Goal: Information Seeking & Learning: Learn about a topic

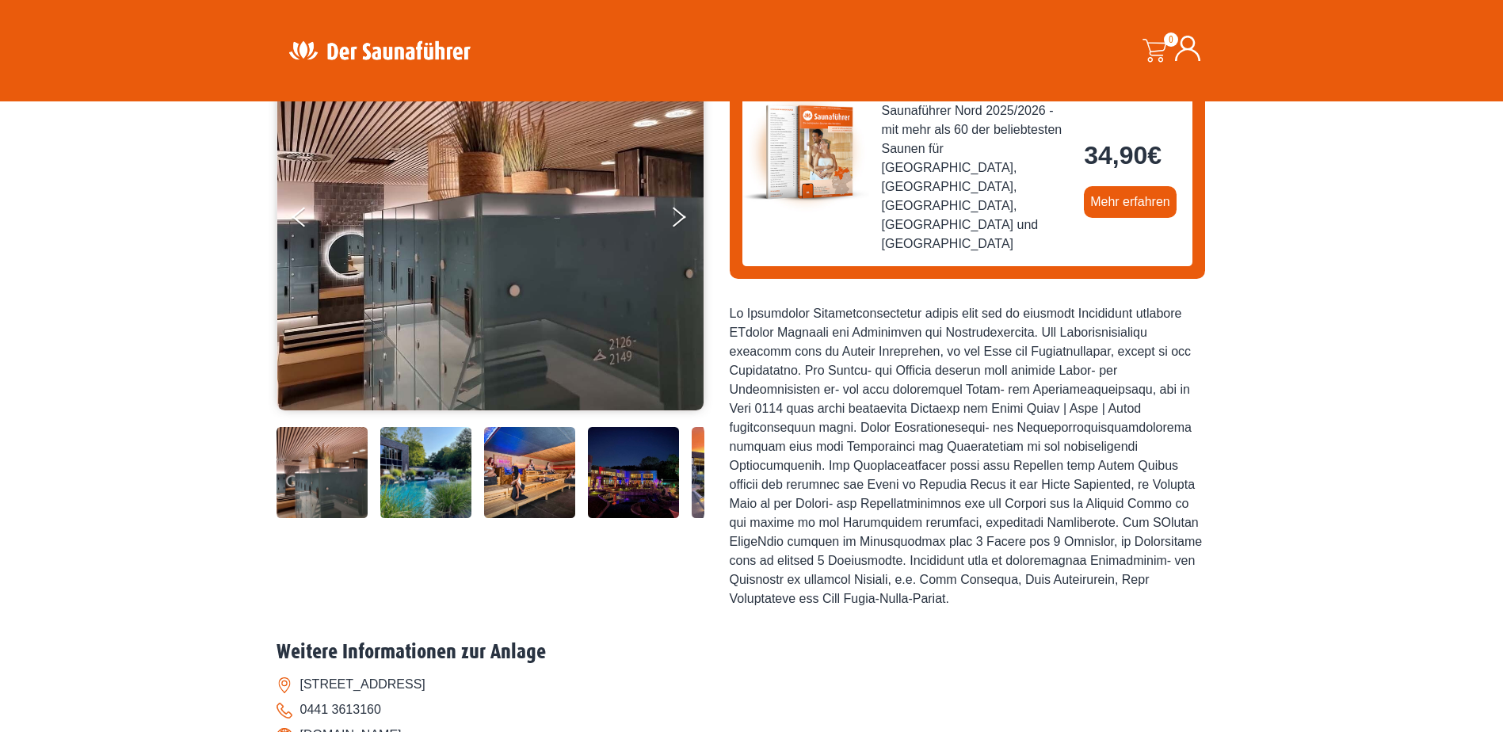
scroll to position [238, 0]
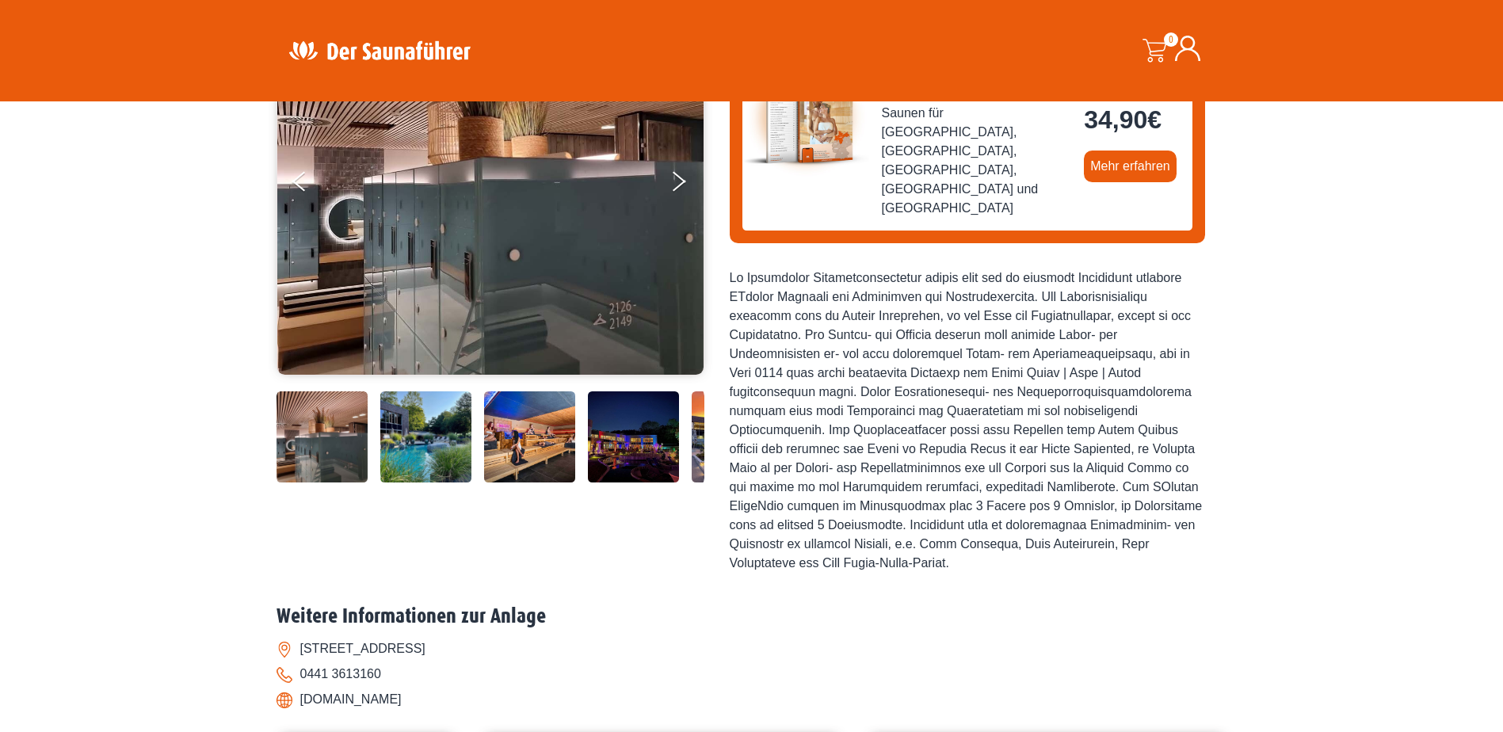
click at [315, 396] on img at bounding box center [321, 436] width 91 height 91
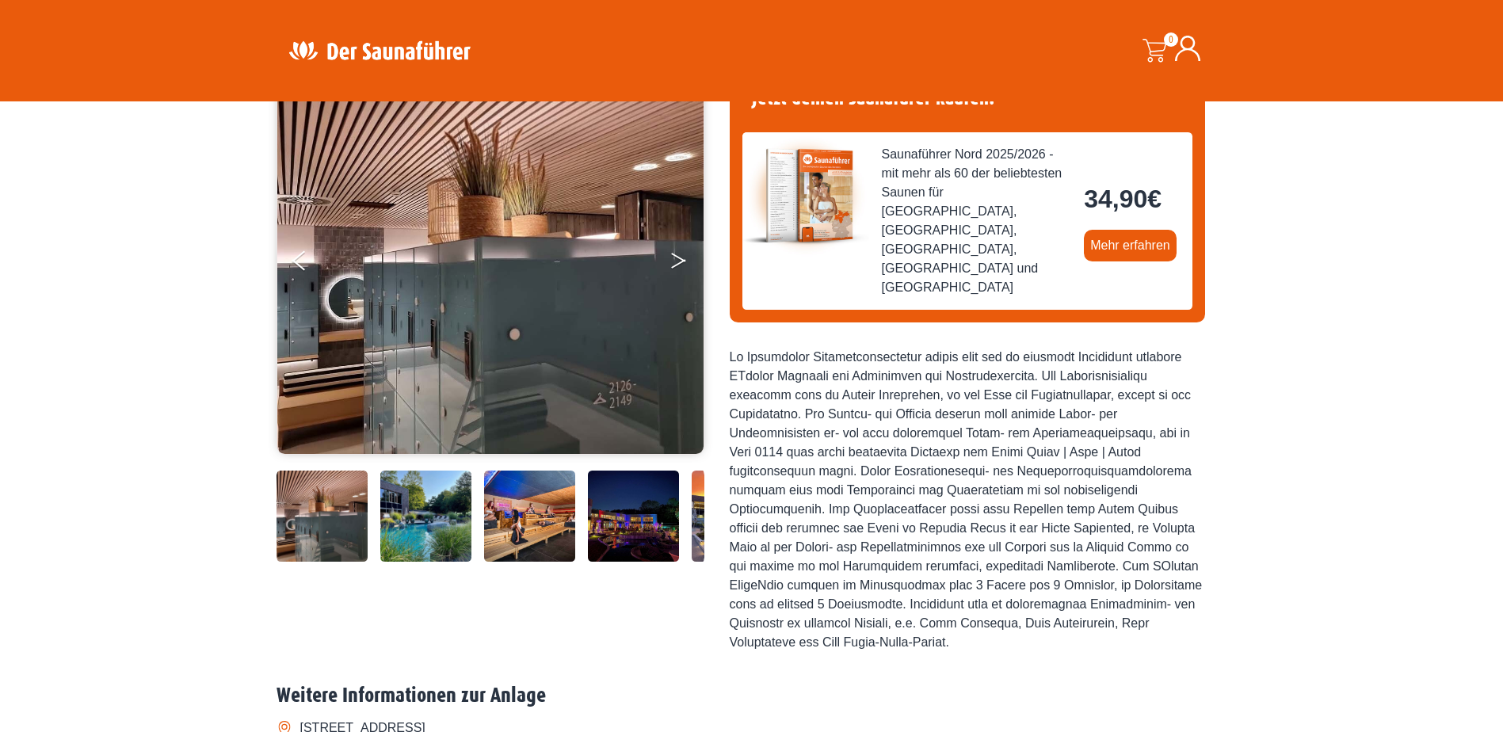
click at [678, 251] on button "Next" at bounding box center [689, 264] width 40 height 40
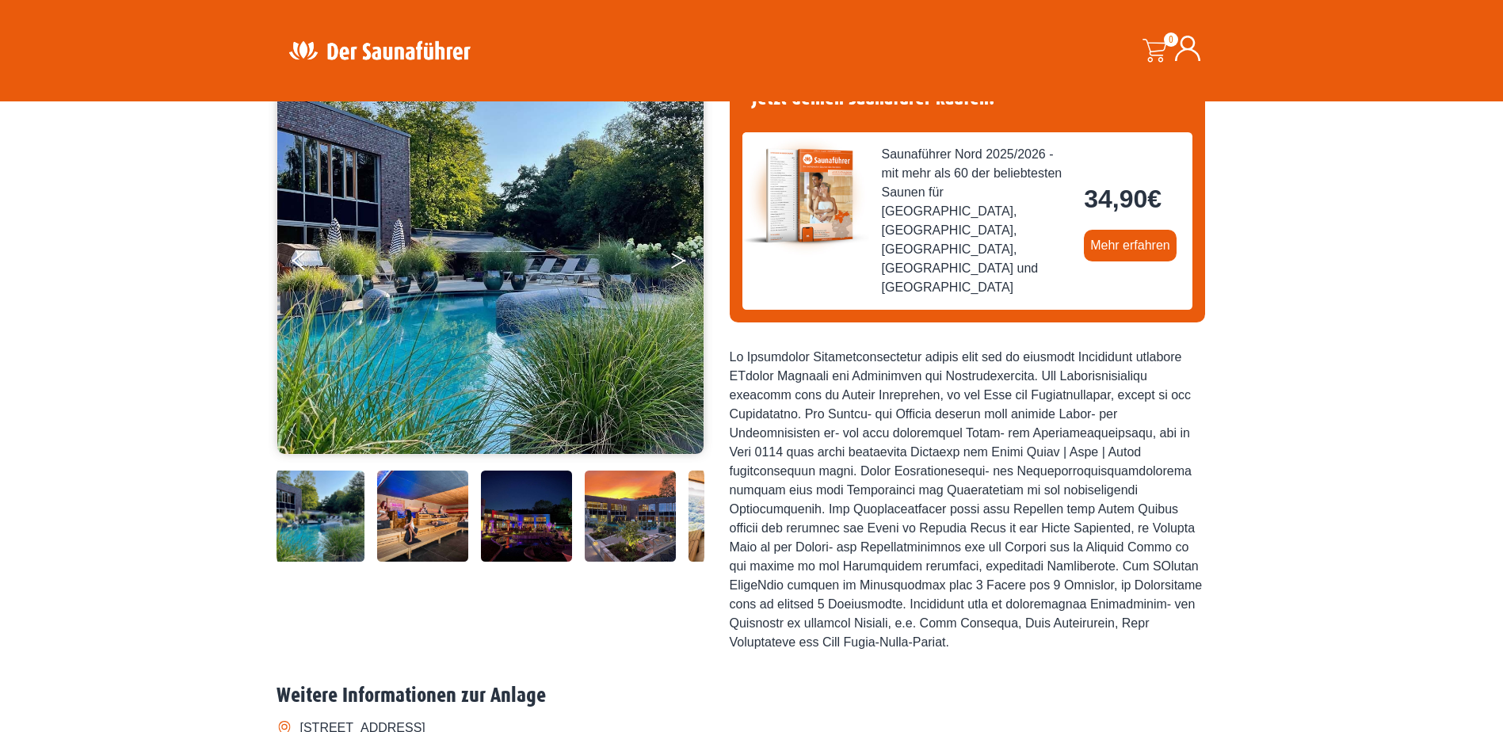
click at [673, 261] on button "Next" at bounding box center [689, 264] width 40 height 40
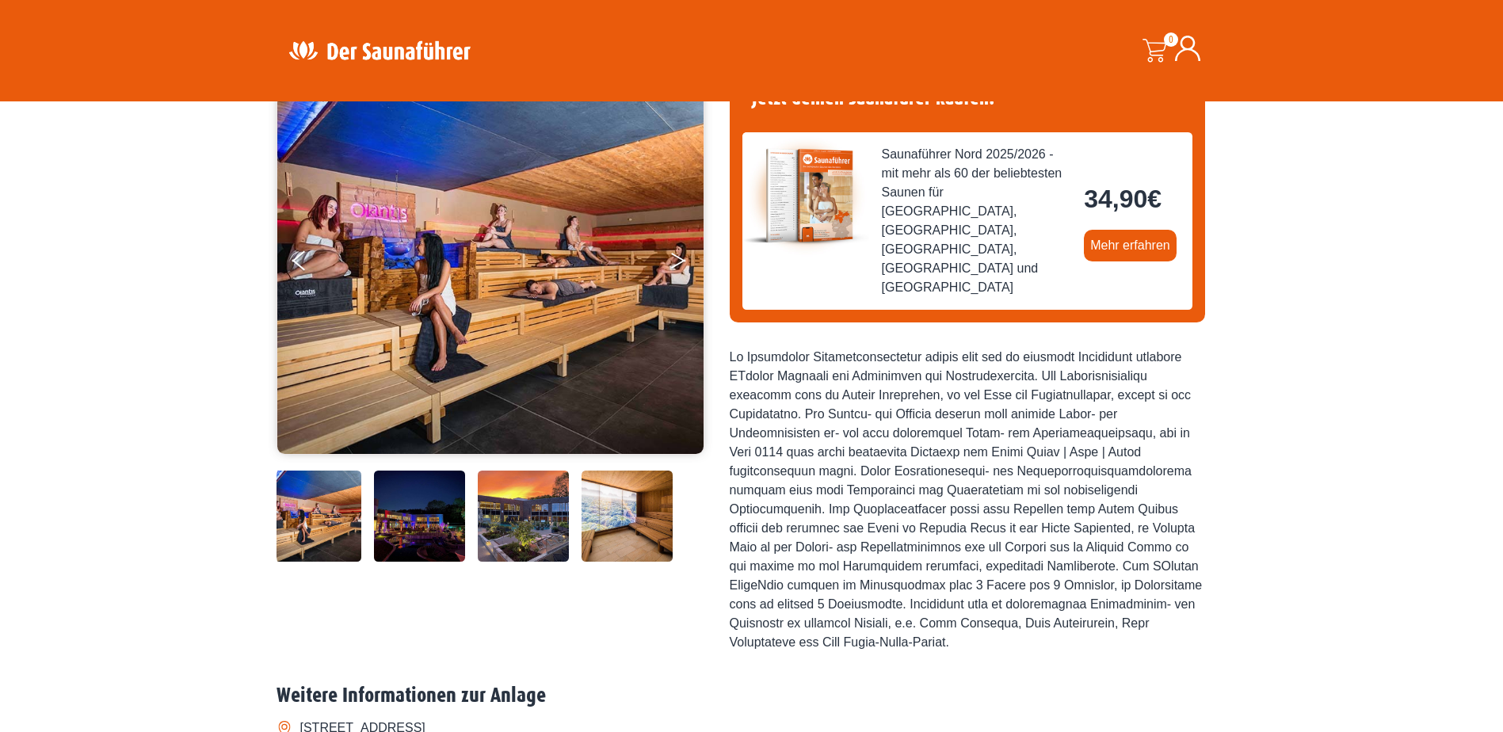
click at [673, 261] on button "Next" at bounding box center [689, 264] width 40 height 40
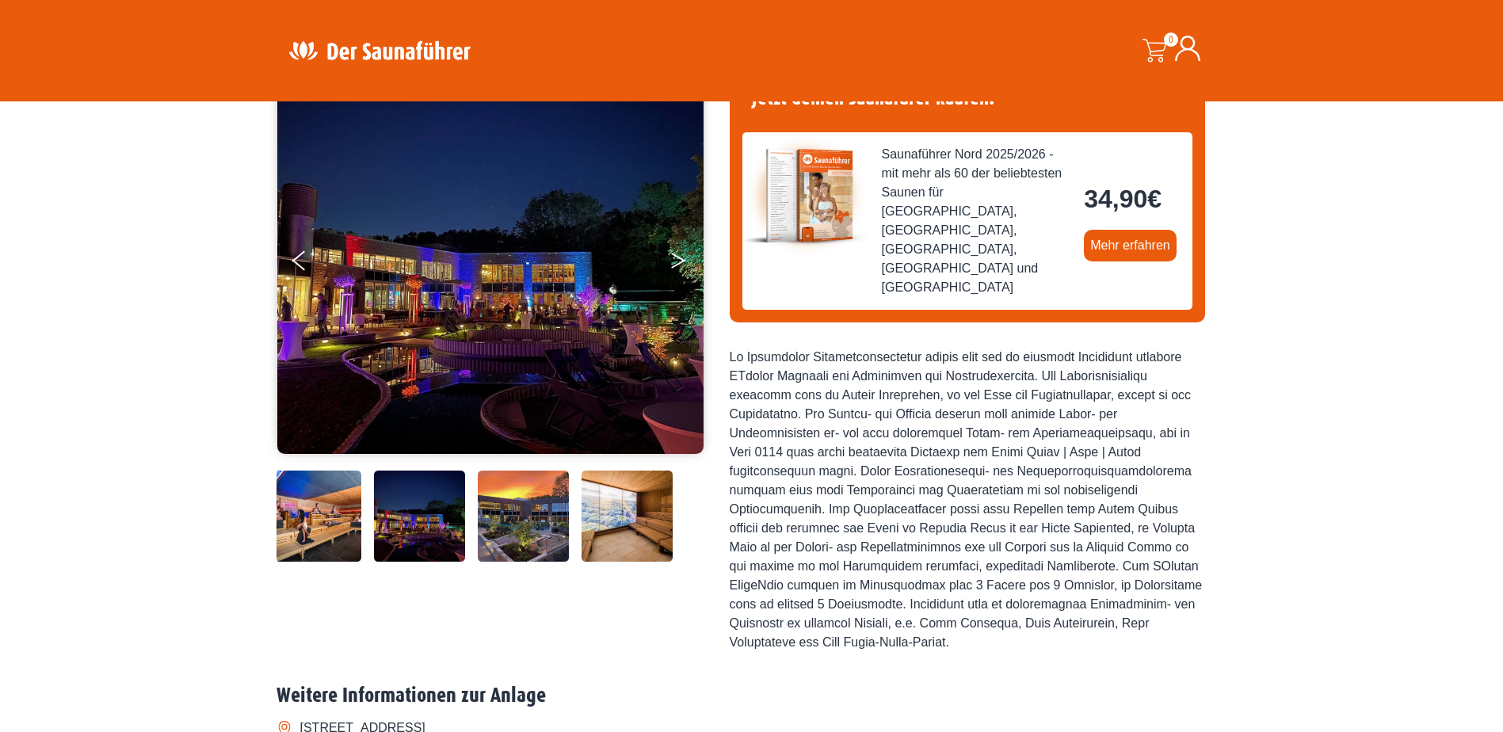
click at [673, 261] on button "Next" at bounding box center [689, 264] width 40 height 40
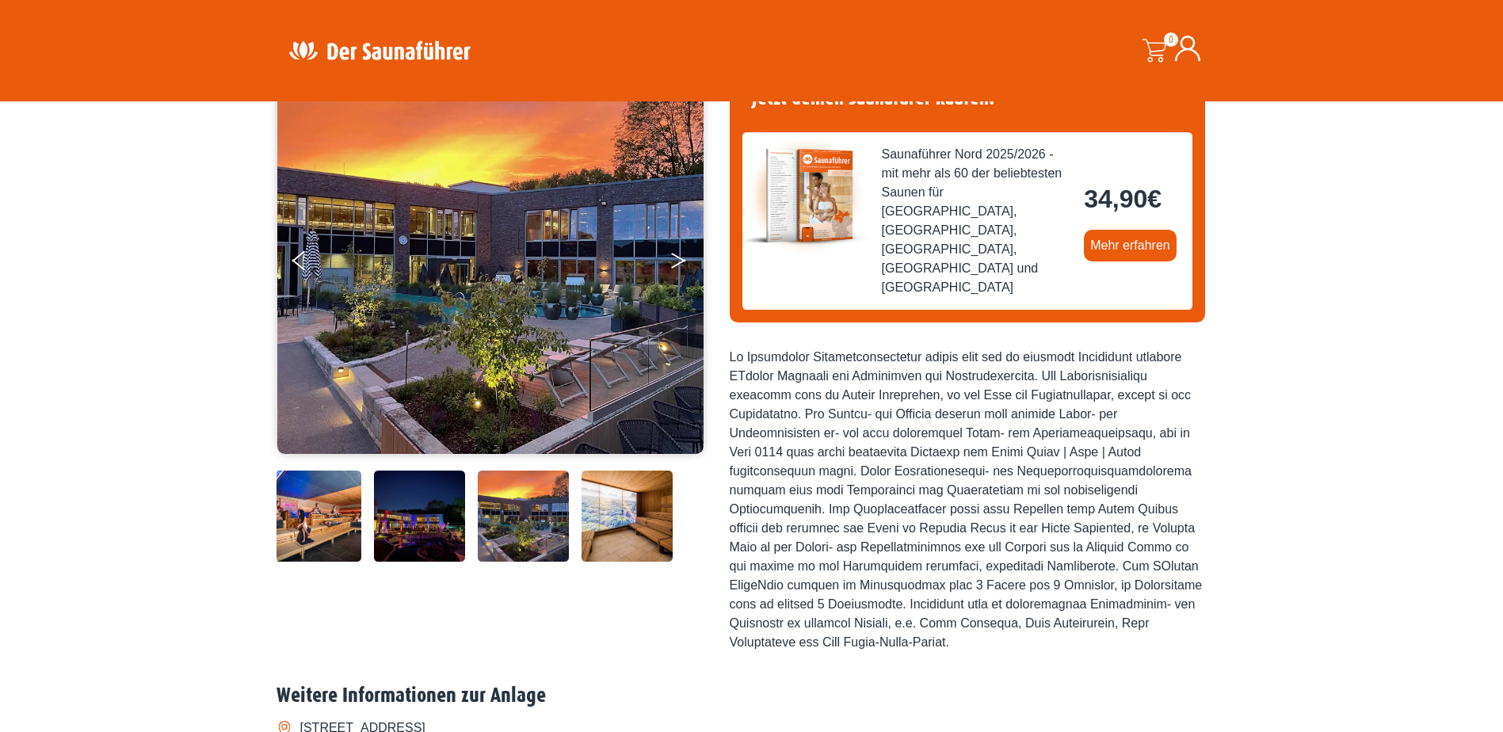
click at [673, 261] on button "Next" at bounding box center [689, 264] width 40 height 40
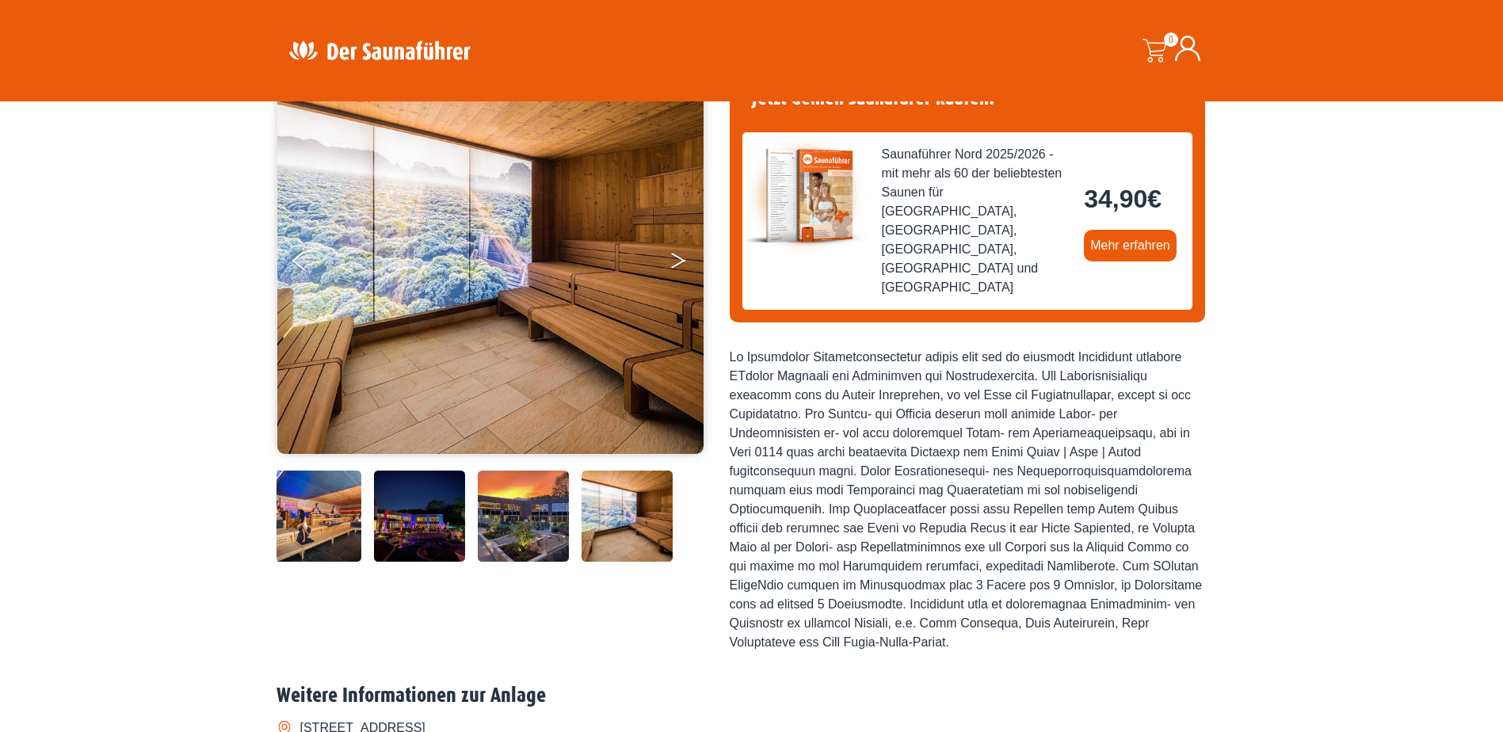
click at [673, 261] on button "Next" at bounding box center [689, 264] width 40 height 40
click at [675, 254] on button "Next" at bounding box center [689, 264] width 40 height 40
click at [672, 254] on icon "Next" at bounding box center [678, 258] width 14 height 10
